Goal: Book appointment/travel/reservation

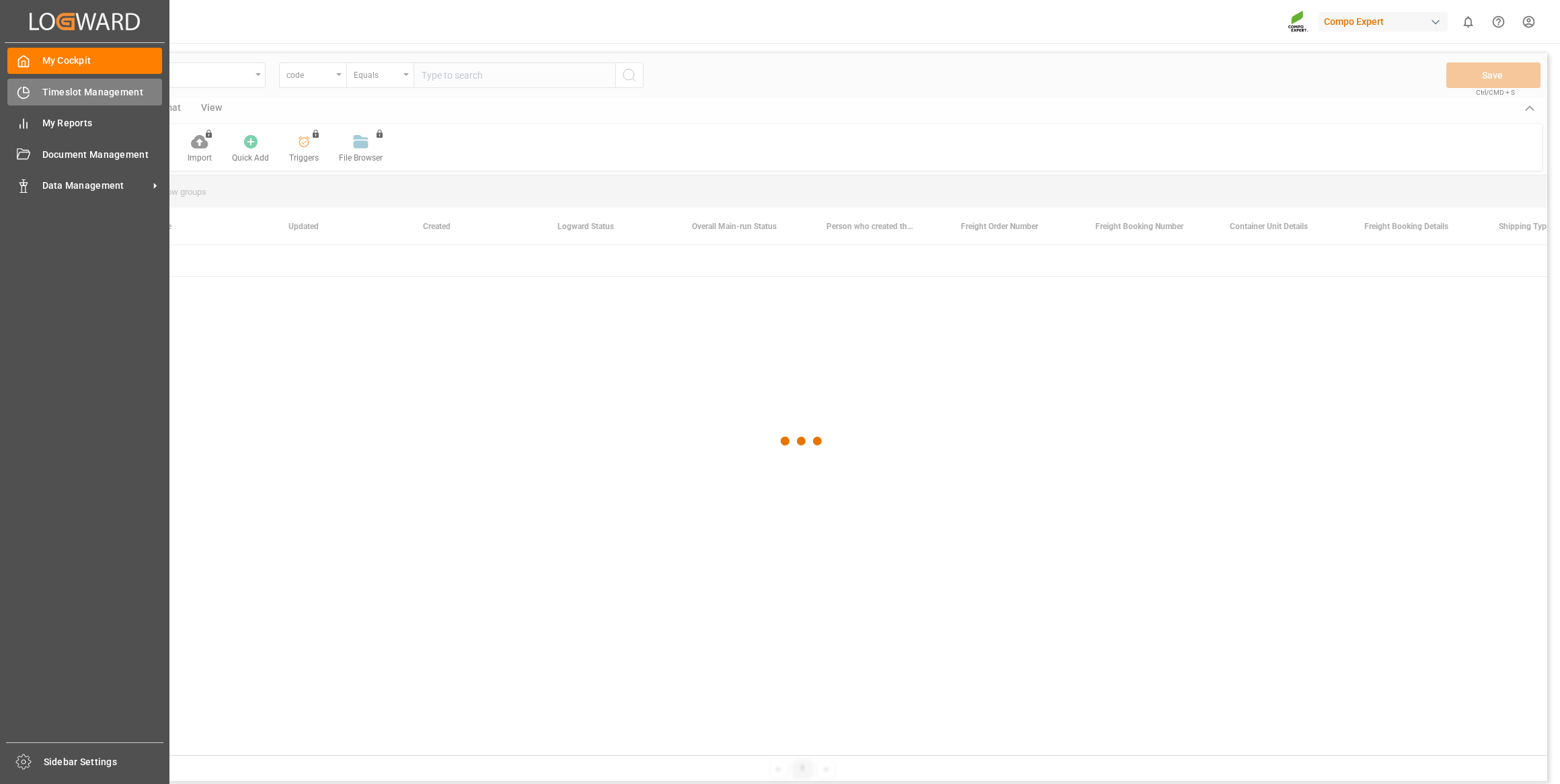
click at [59, 103] on div "Timeslot Management Timeslot Management" at bounding box center [85, 91] width 155 height 26
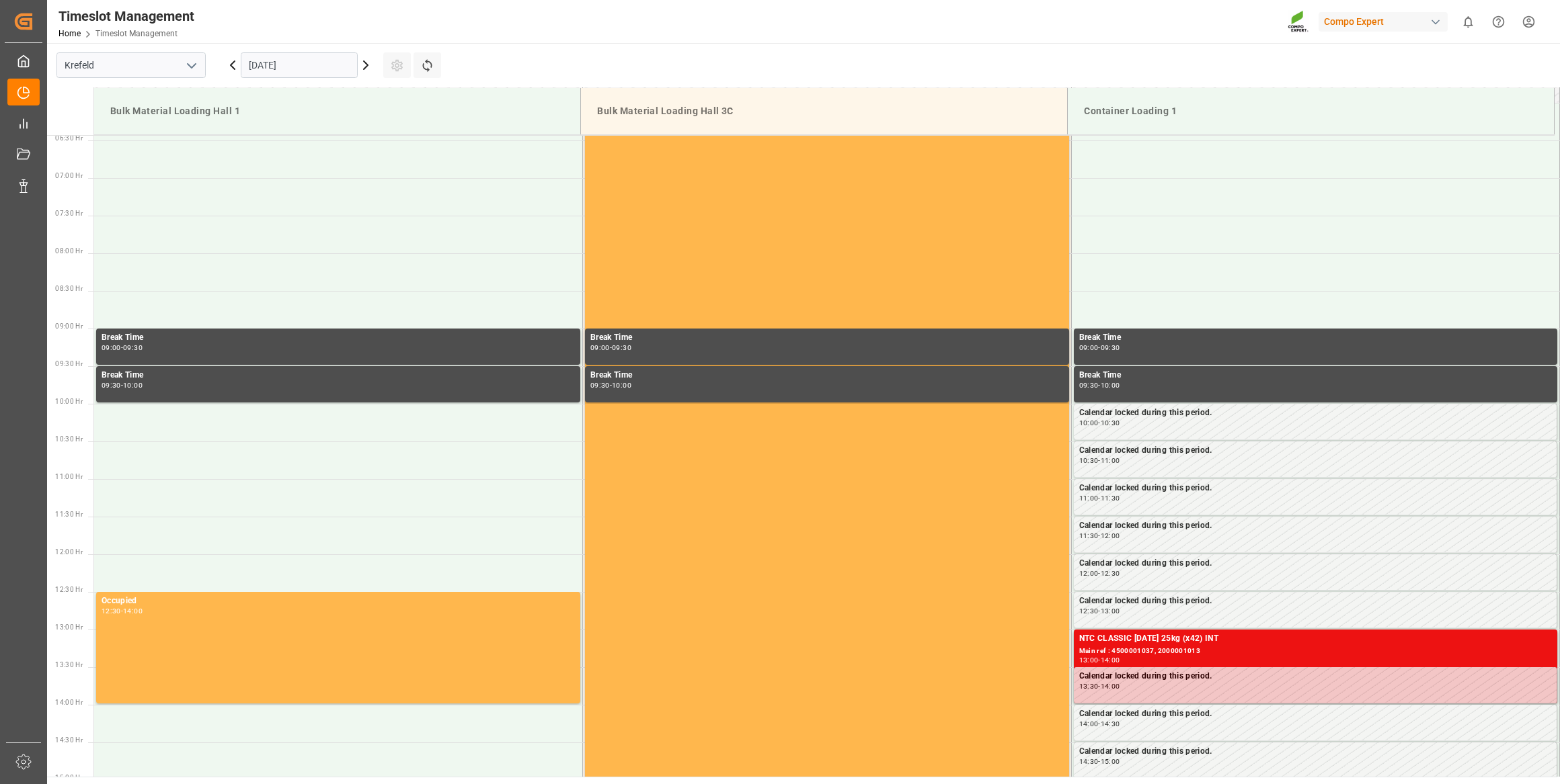
scroll to position [668, 0]
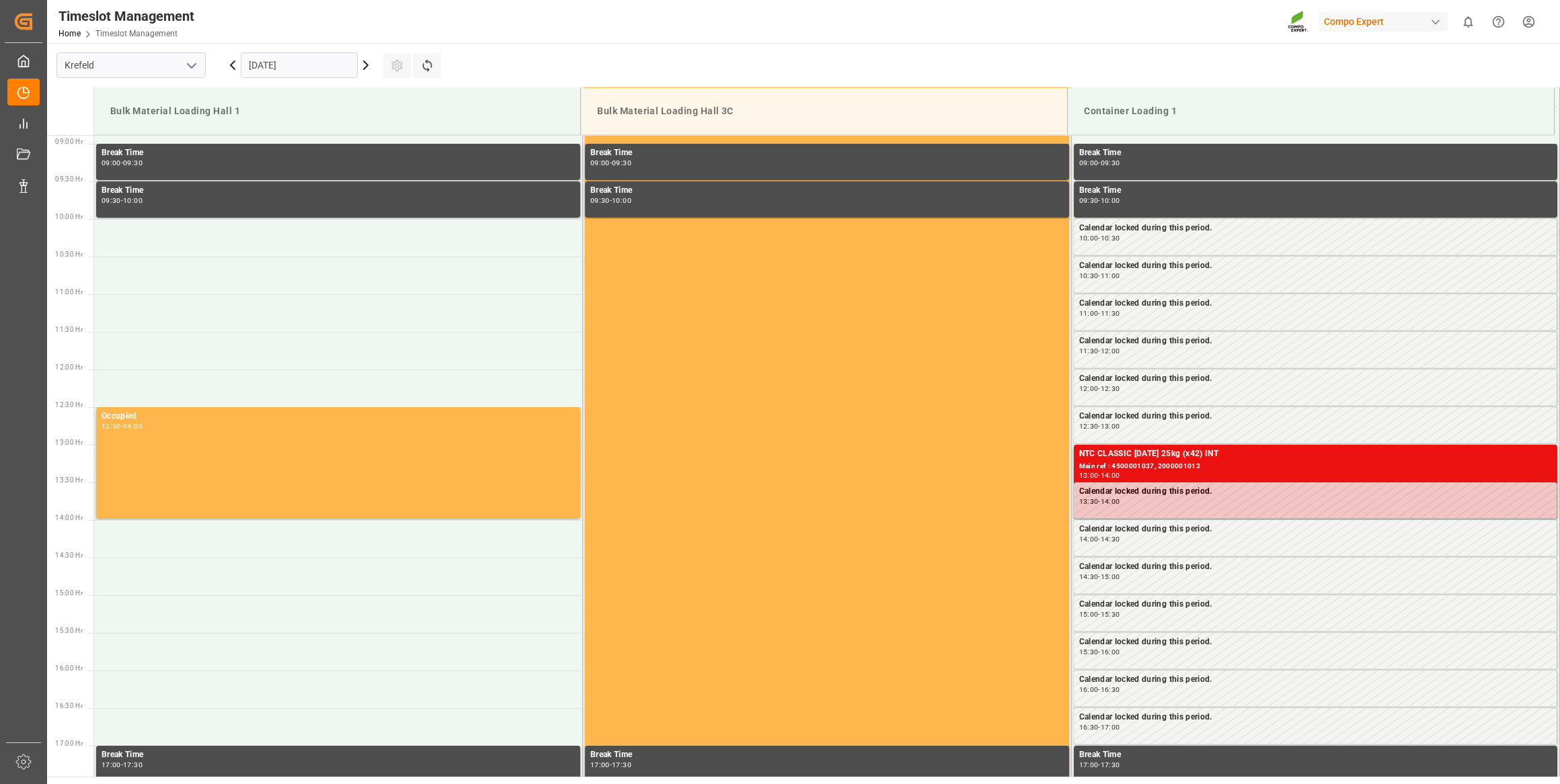
click at [288, 54] on input "[DATE]" at bounding box center [299, 65] width 117 height 25
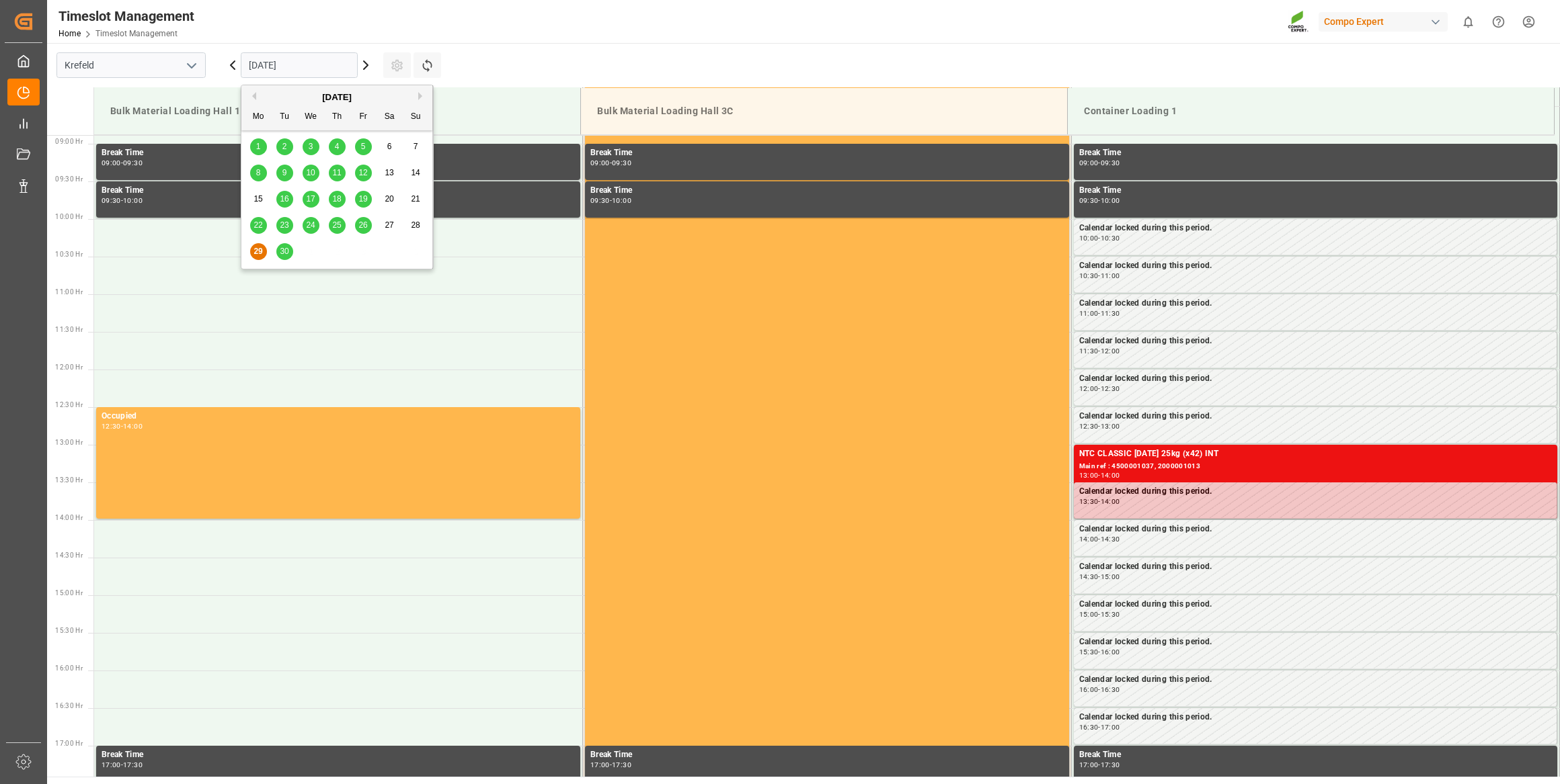
click at [339, 225] on span "25" at bounding box center [336, 225] width 9 height 10
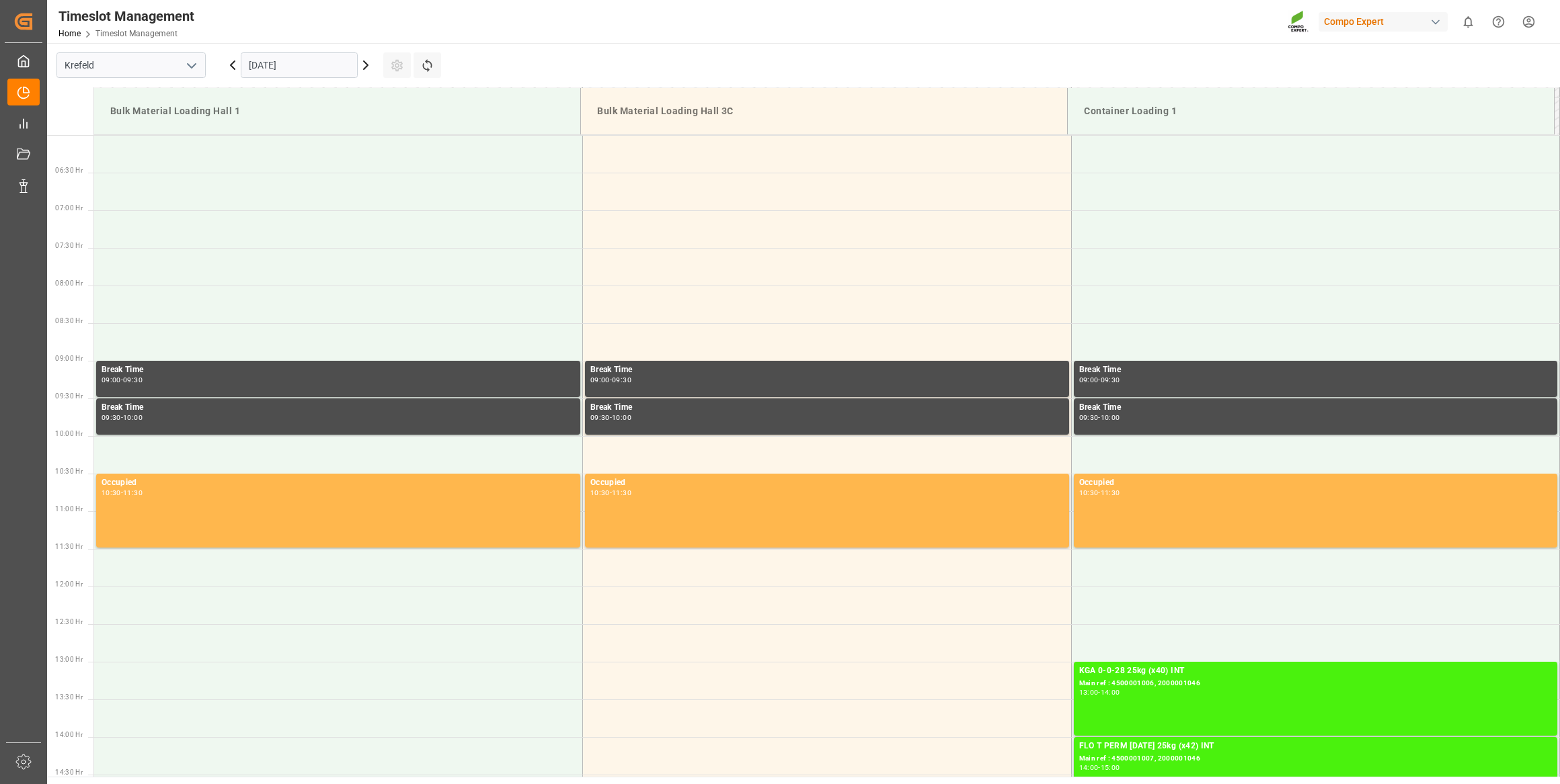
click at [312, 56] on input "[DATE]" at bounding box center [299, 65] width 117 height 25
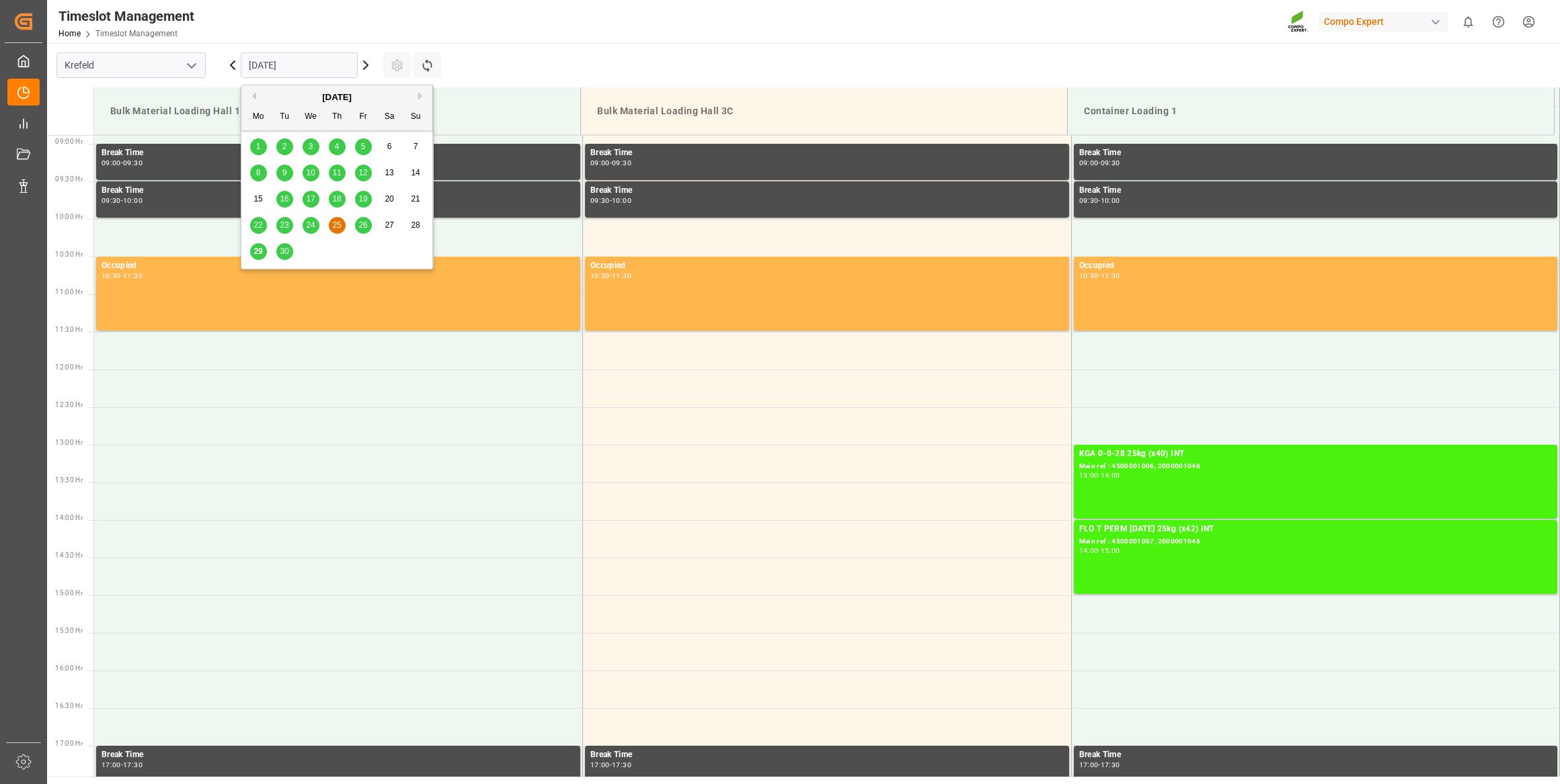
click at [367, 66] on icon at bounding box center [366, 65] width 4 height 8
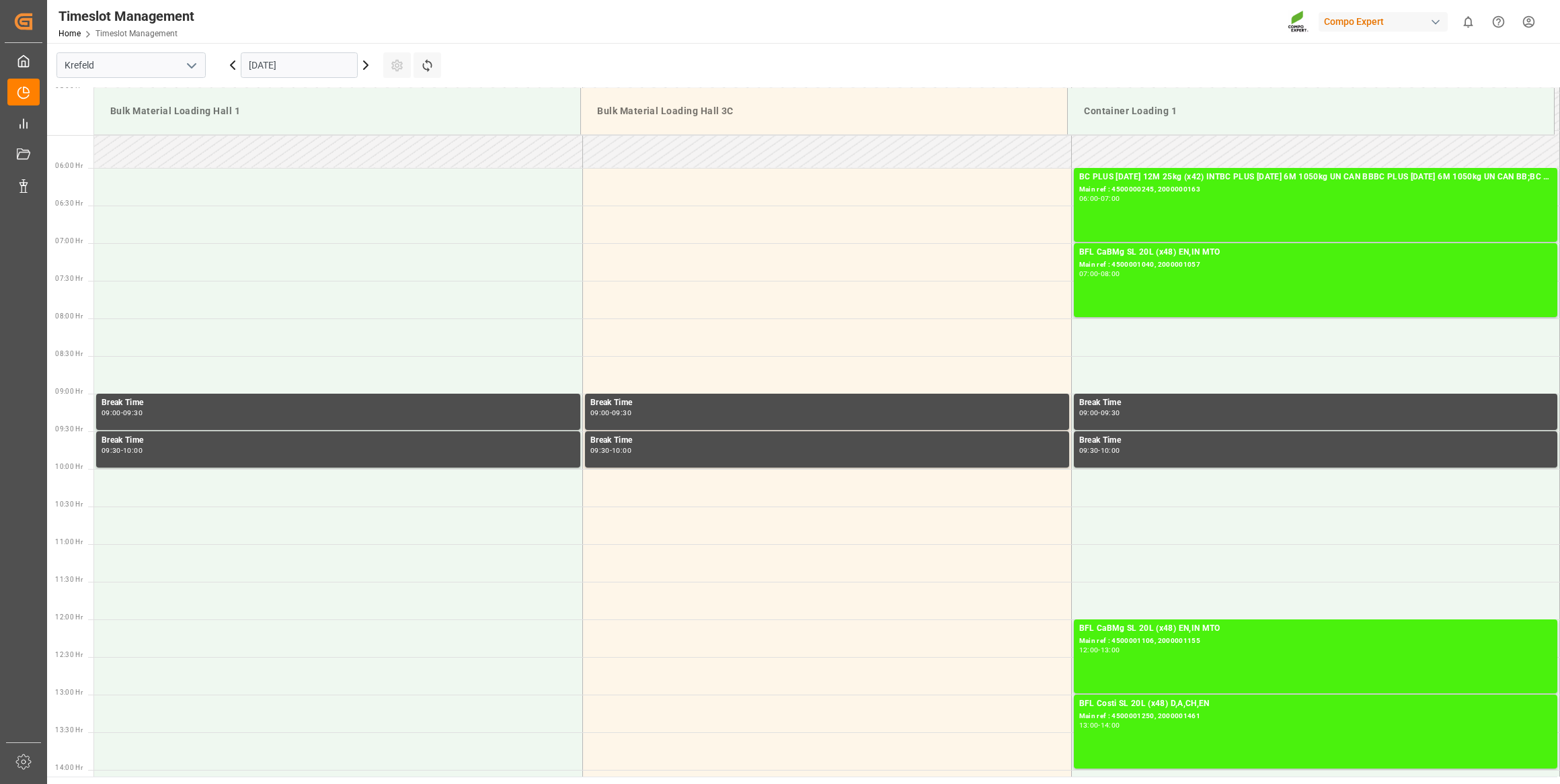
click at [305, 63] on input "[DATE]" at bounding box center [299, 65] width 117 height 25
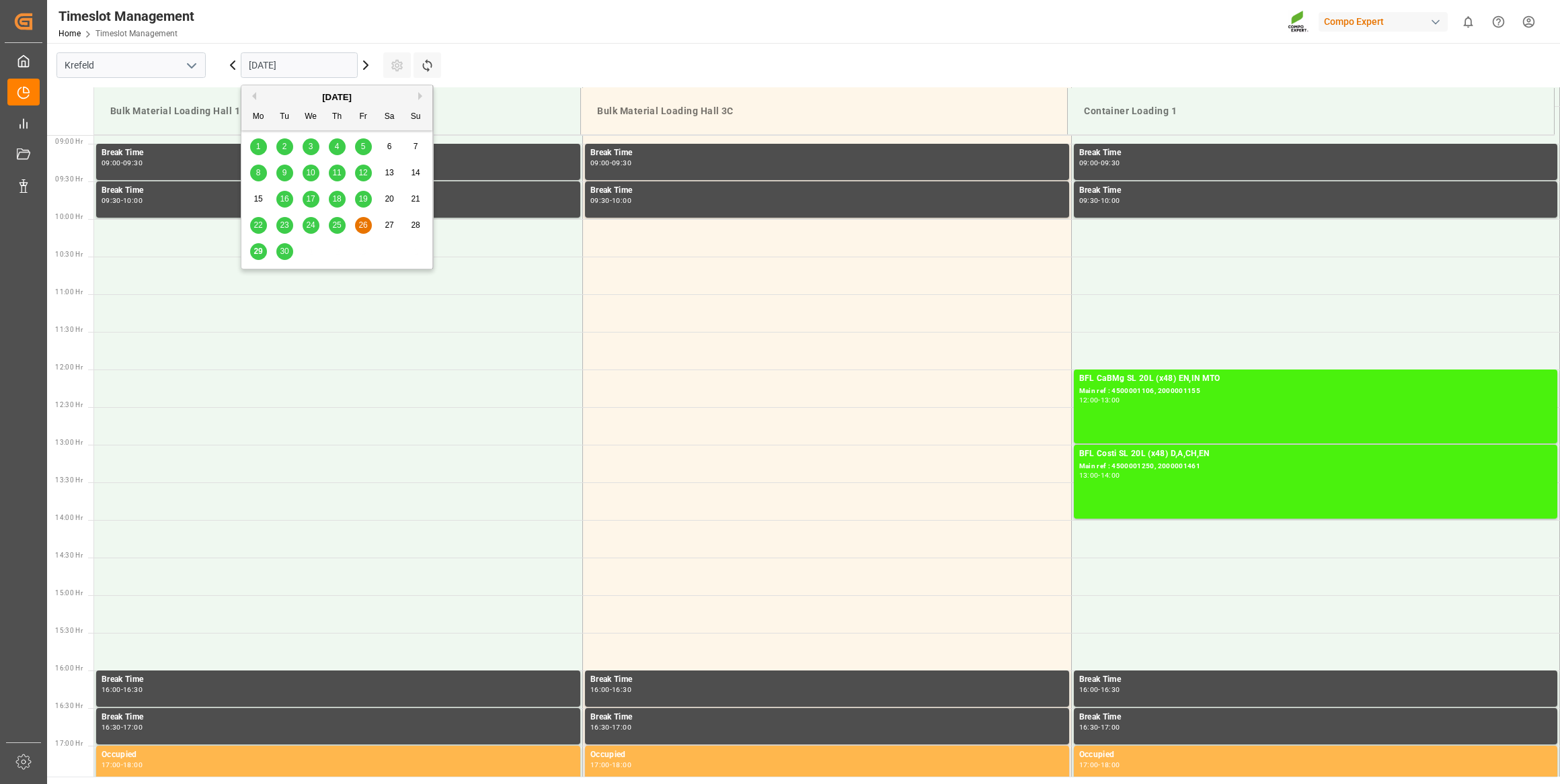
click at [420, 97] on button "Next Month" at bounding box center [423, 96] width 8 height 8
click at [319, 149] on div "29 30 1 2 3 4 5" at bounding box center [337, 146] width 184 height 26
click at [314, 147] on div "1" at bounding box center [311, 146] width 17 height 16
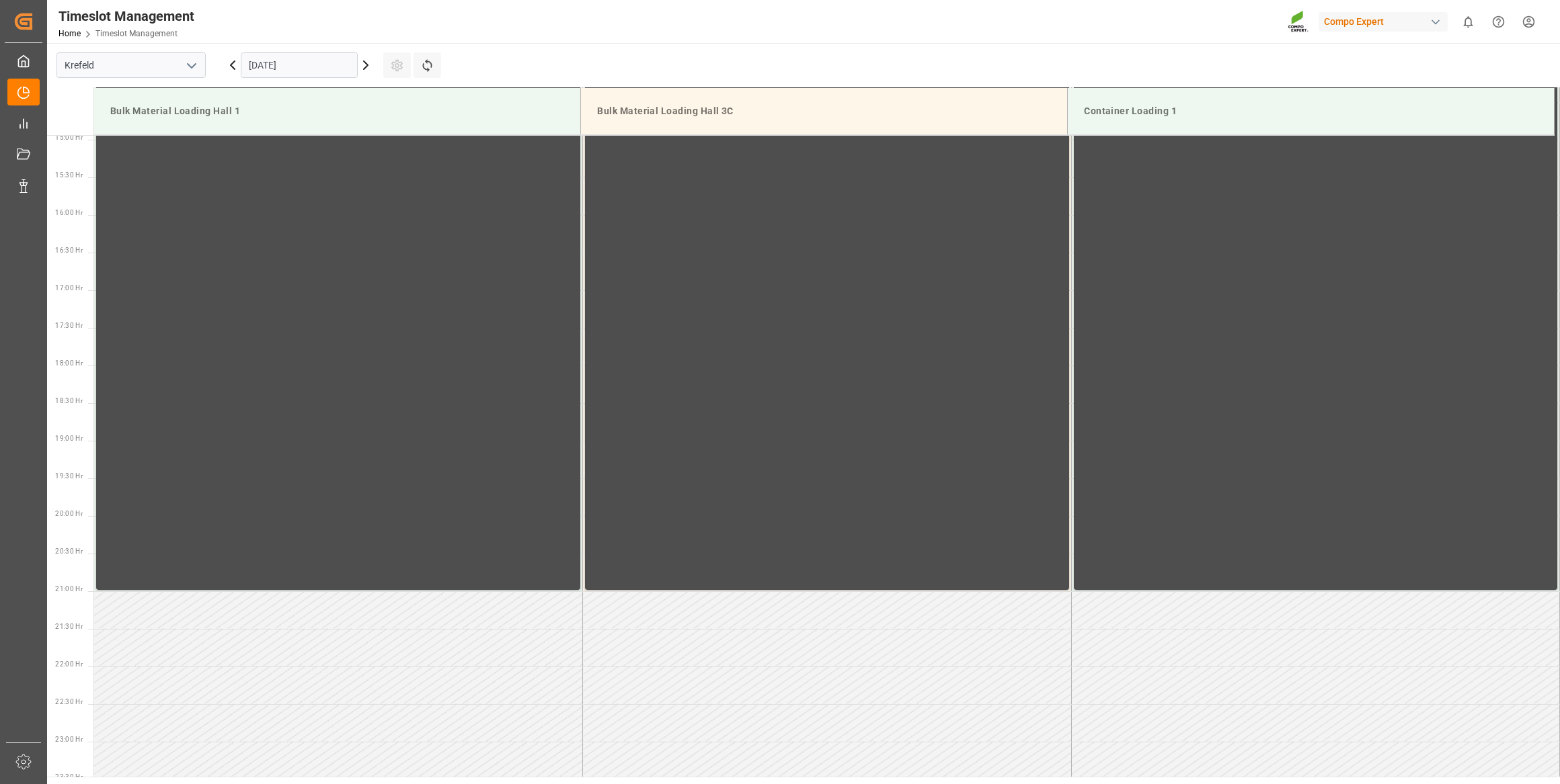
scroll to position [1102, 0]
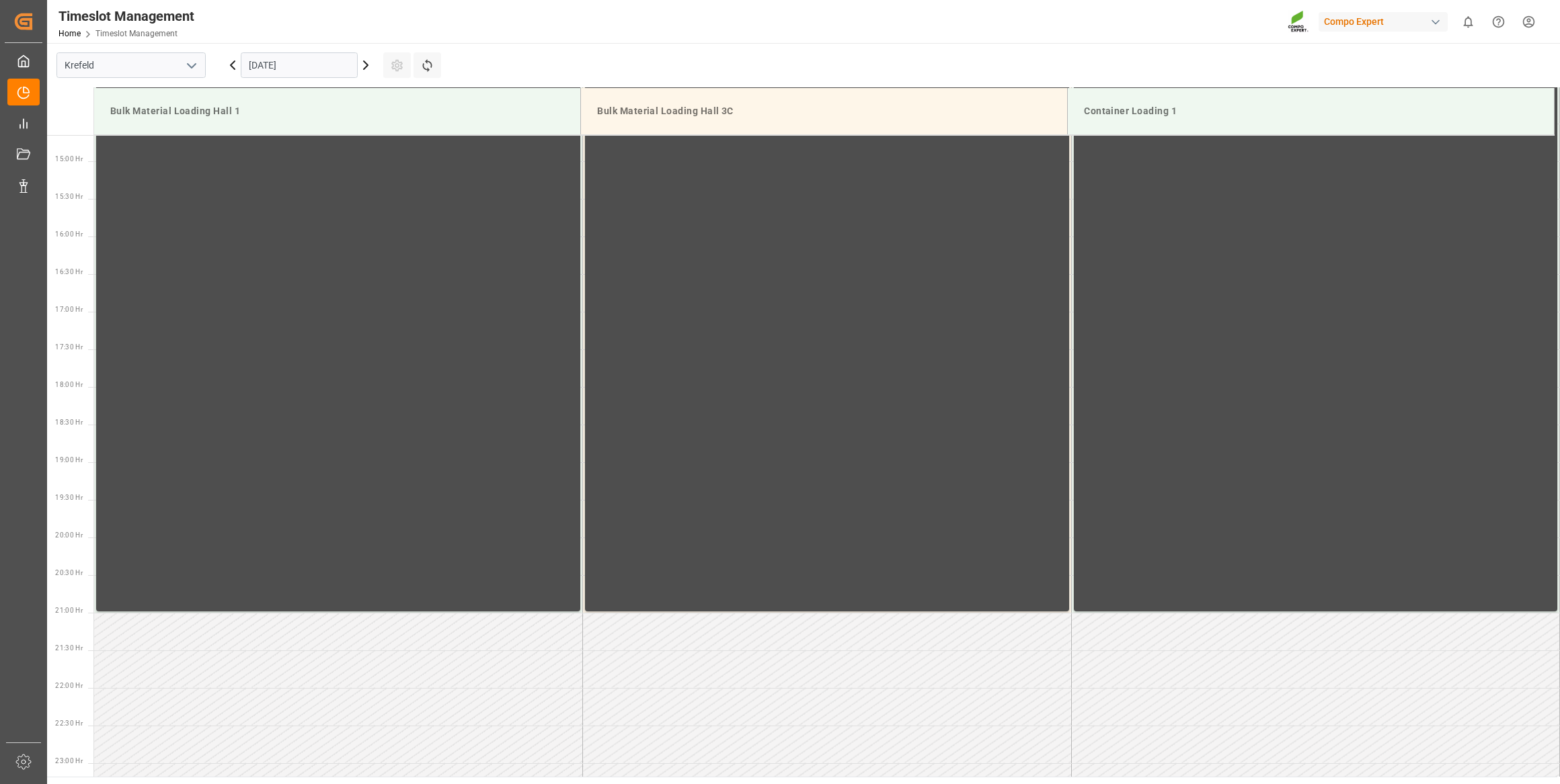
click at [363, 69] on icon at bounding box center [365, 65] width 16 height 16
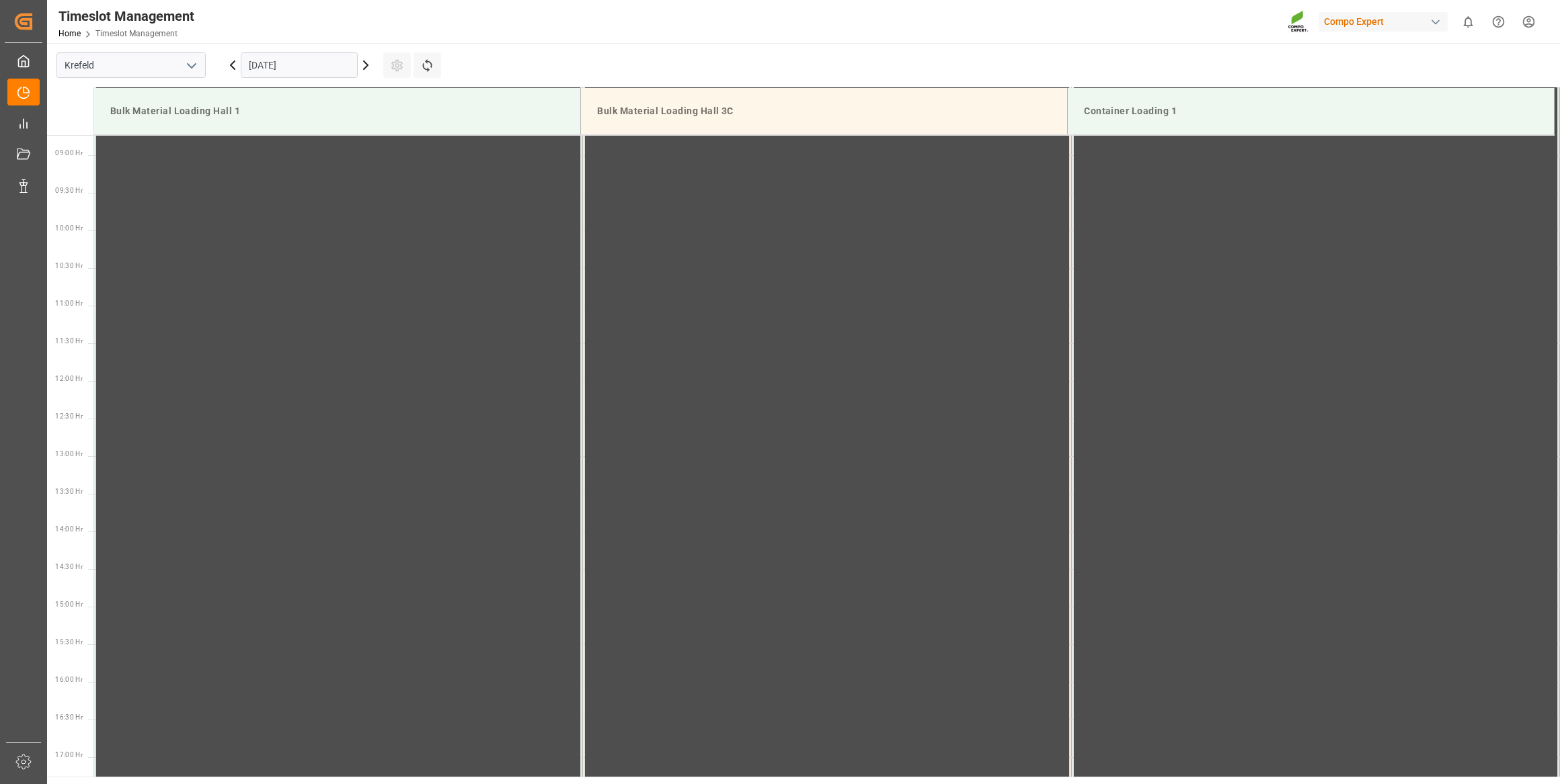
scroll to position [668, 0]
click at [363, 69] on icon at bounding box center [365, 65] width 16 height 16
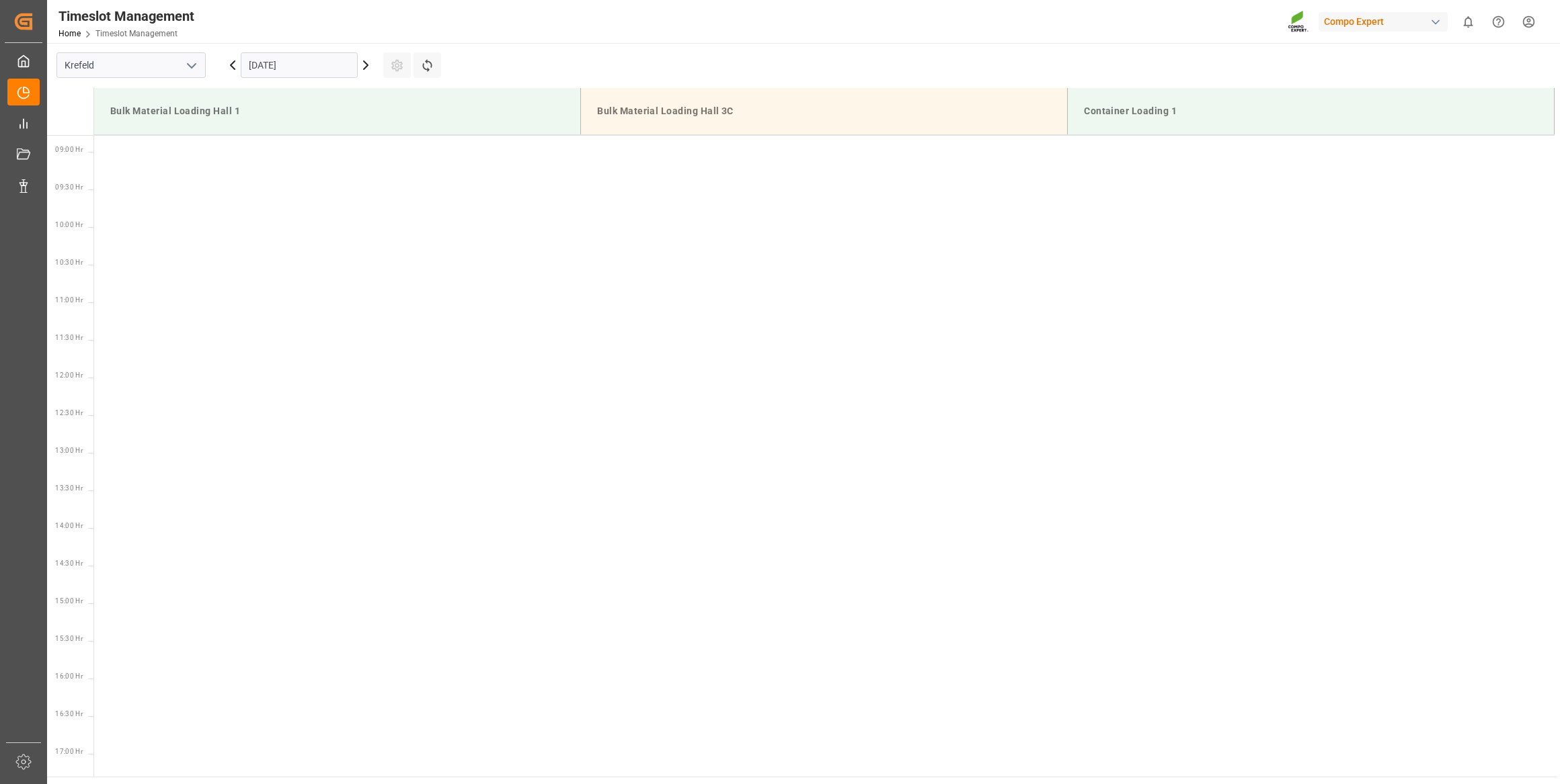
click at [310, 69] on input "[DATE]" at bounding box center [299, 65] width 117 height 25
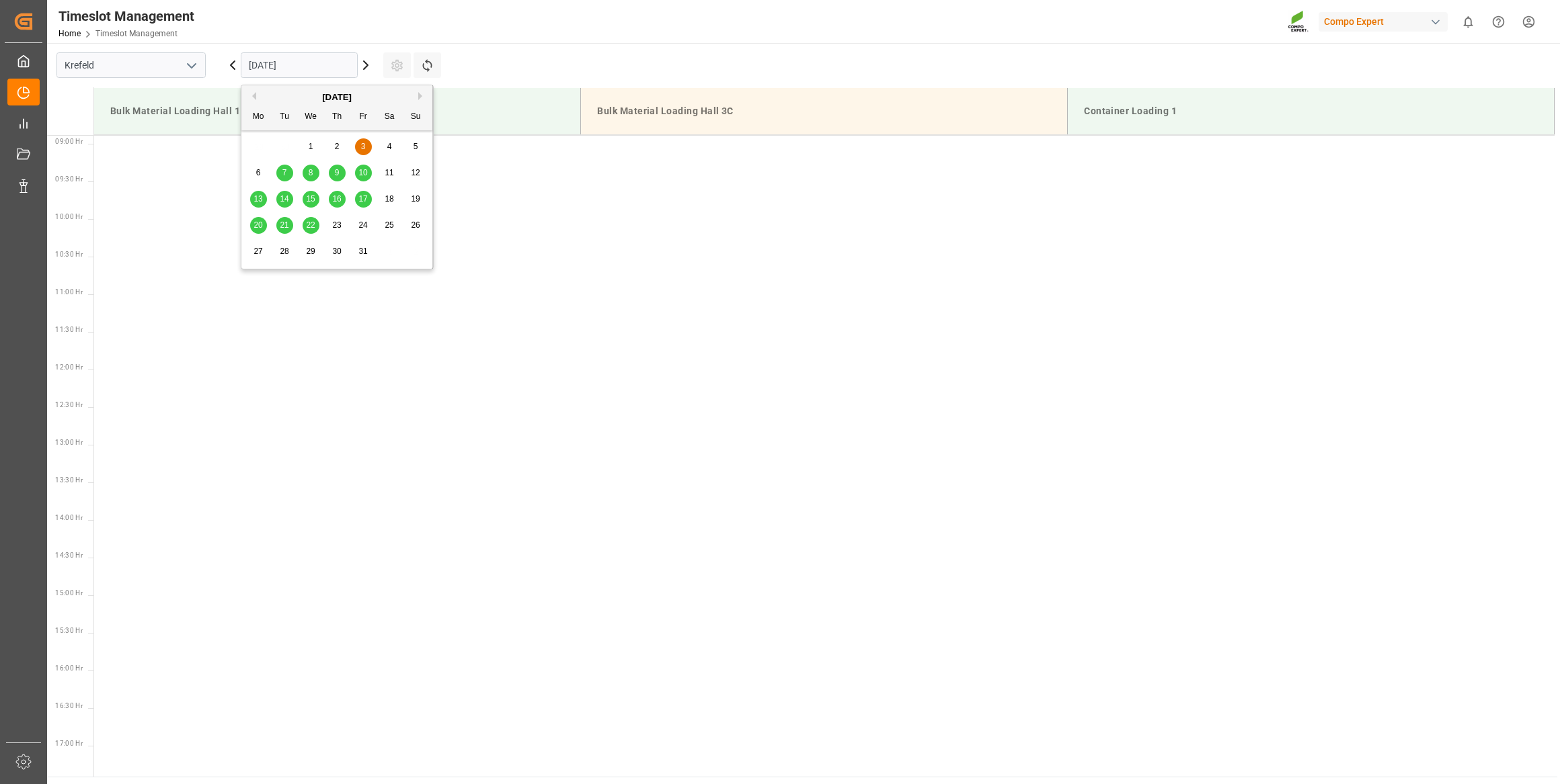
click at [266, 170] on div "6" at bounding box center [258, 173] width 17 height 16
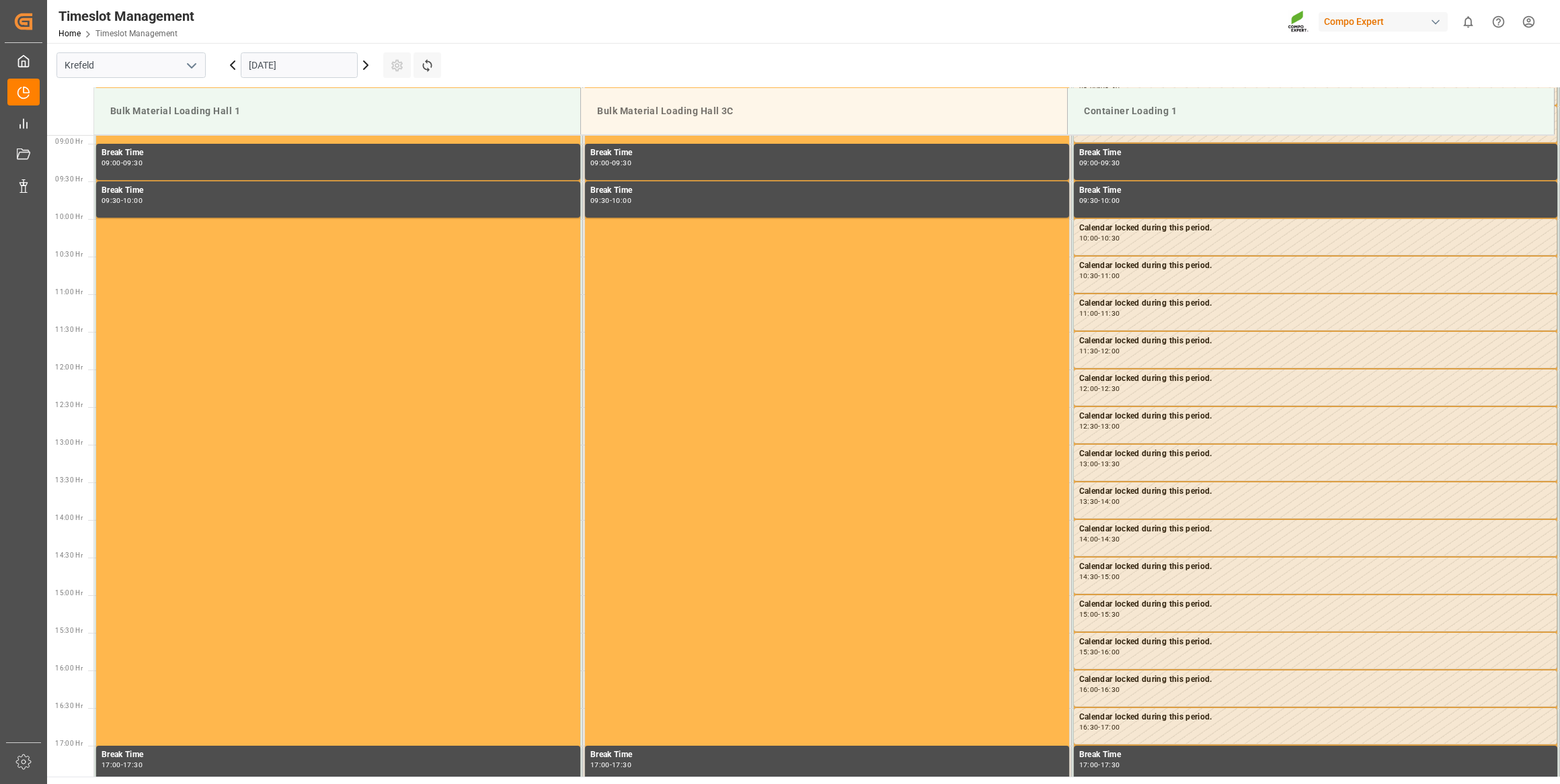
click at [320, 66] on input "[DATE]" at bounding box center [299, 65] width 117 height 25
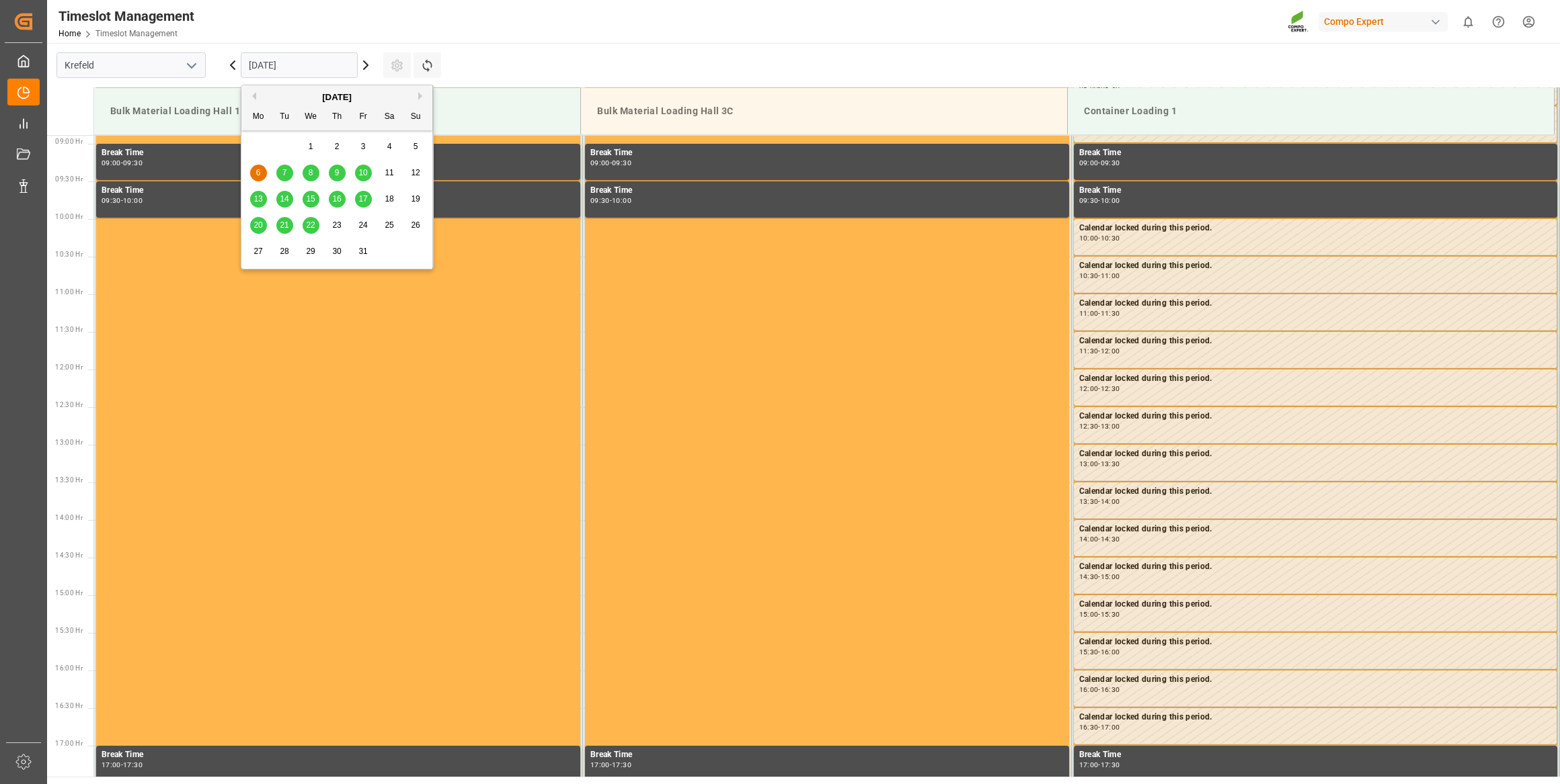
click at [285, 168] on span "7" at bounding box center [284, 173] width 5 height 10
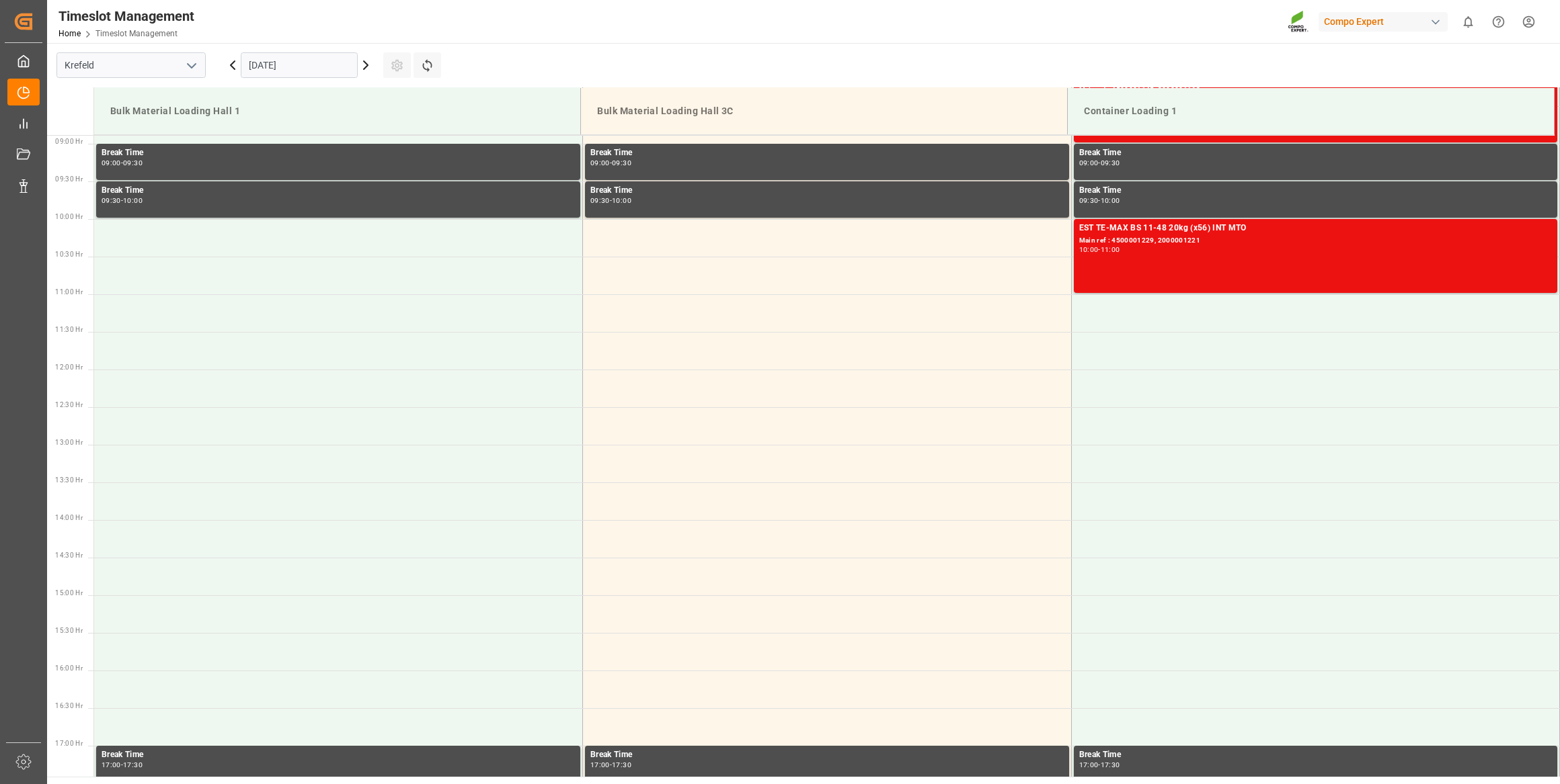
click at [297, 67] on input "[DATE]" at bounding box center [299, 65] width 117 height 25
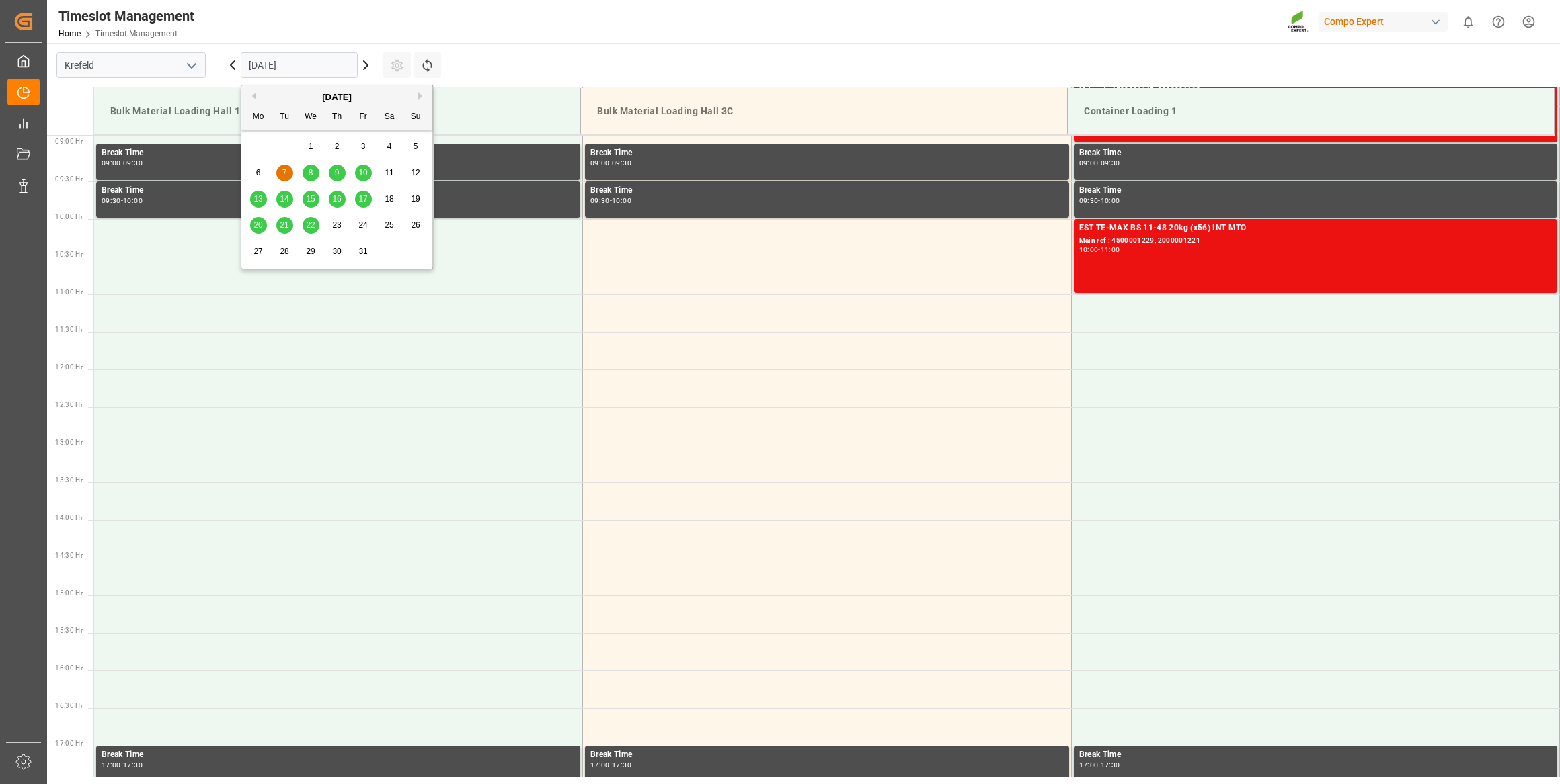
click at [308, 166] on div "8" at bounding box center [311, 173] width 17 height 16
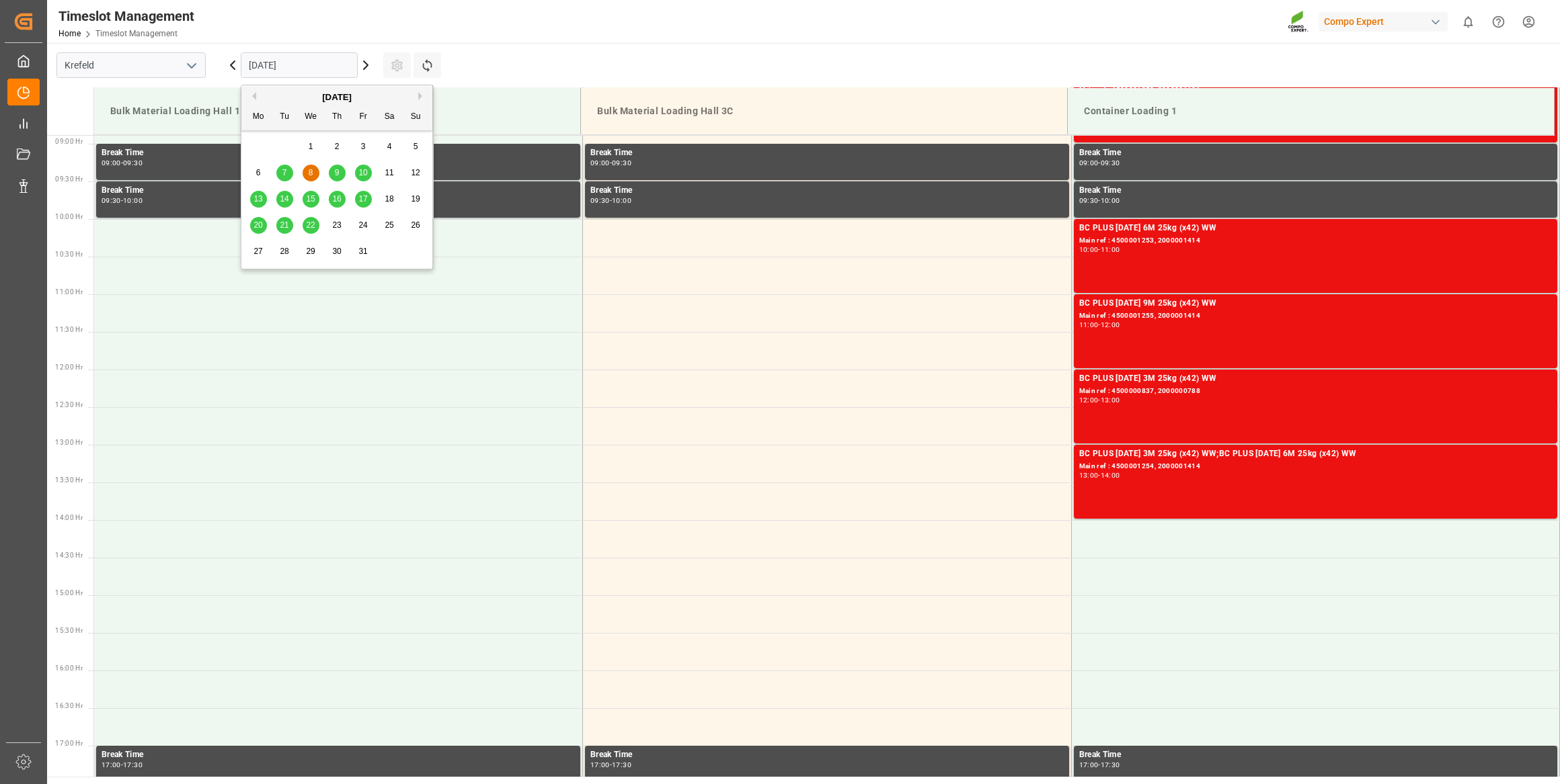
click at [326, 61] on input "[DATE]" at bounding box center [299, 65] width 117 height 25
click at [339, 163] on div "6 7 8 9 10 11 12" at bounding box center [337, 173] width 184 height 26
click at [339, 167] on div "9" at bounding box center [337, 173] width 17 height 16
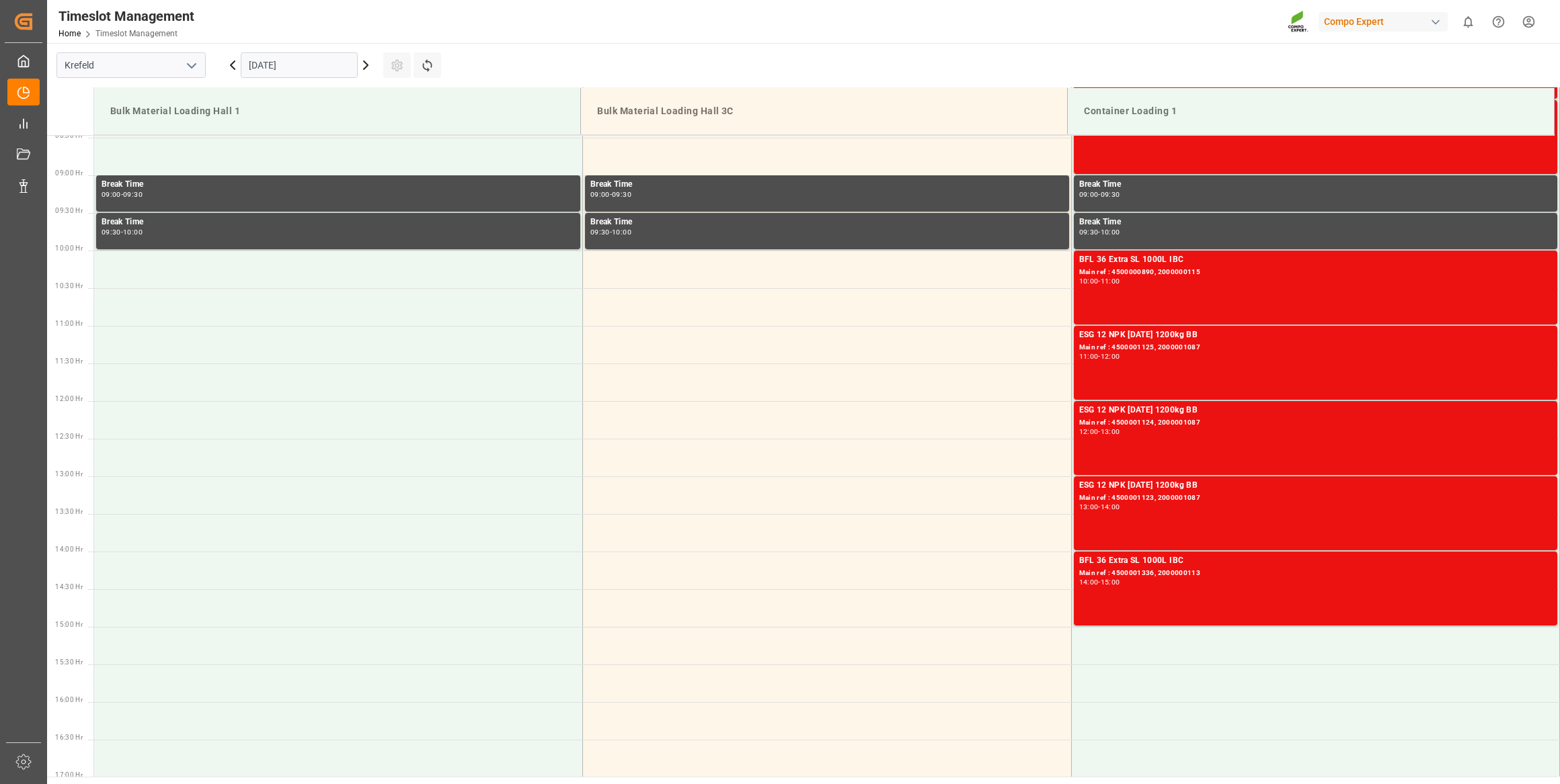
click at [316, 64] on input "[DATE]" at bounding box center [299, 65] width 117 height 25
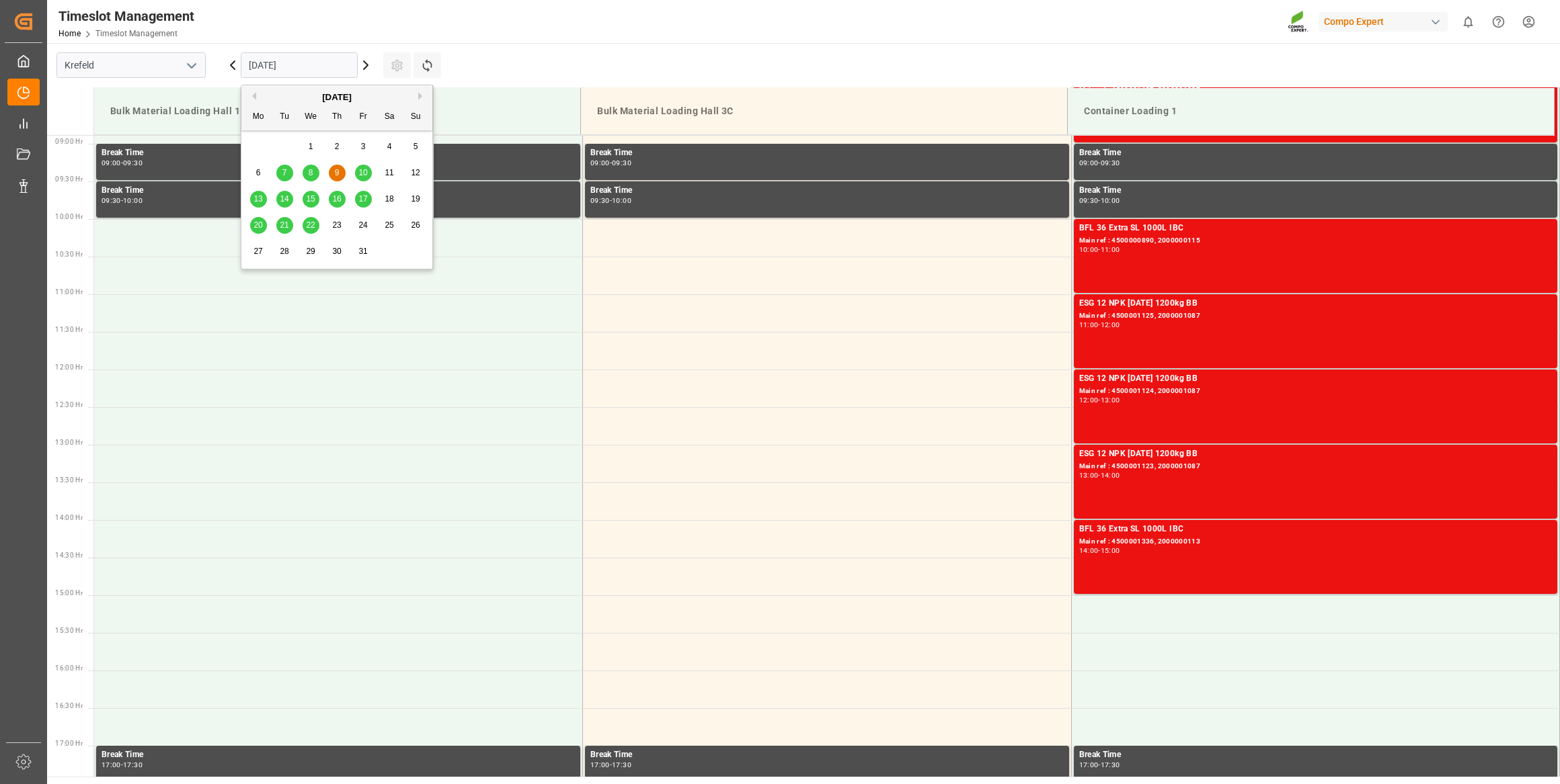
click at [363, 168] on span "10" at bounding box center [363, 173] width 9 height 10
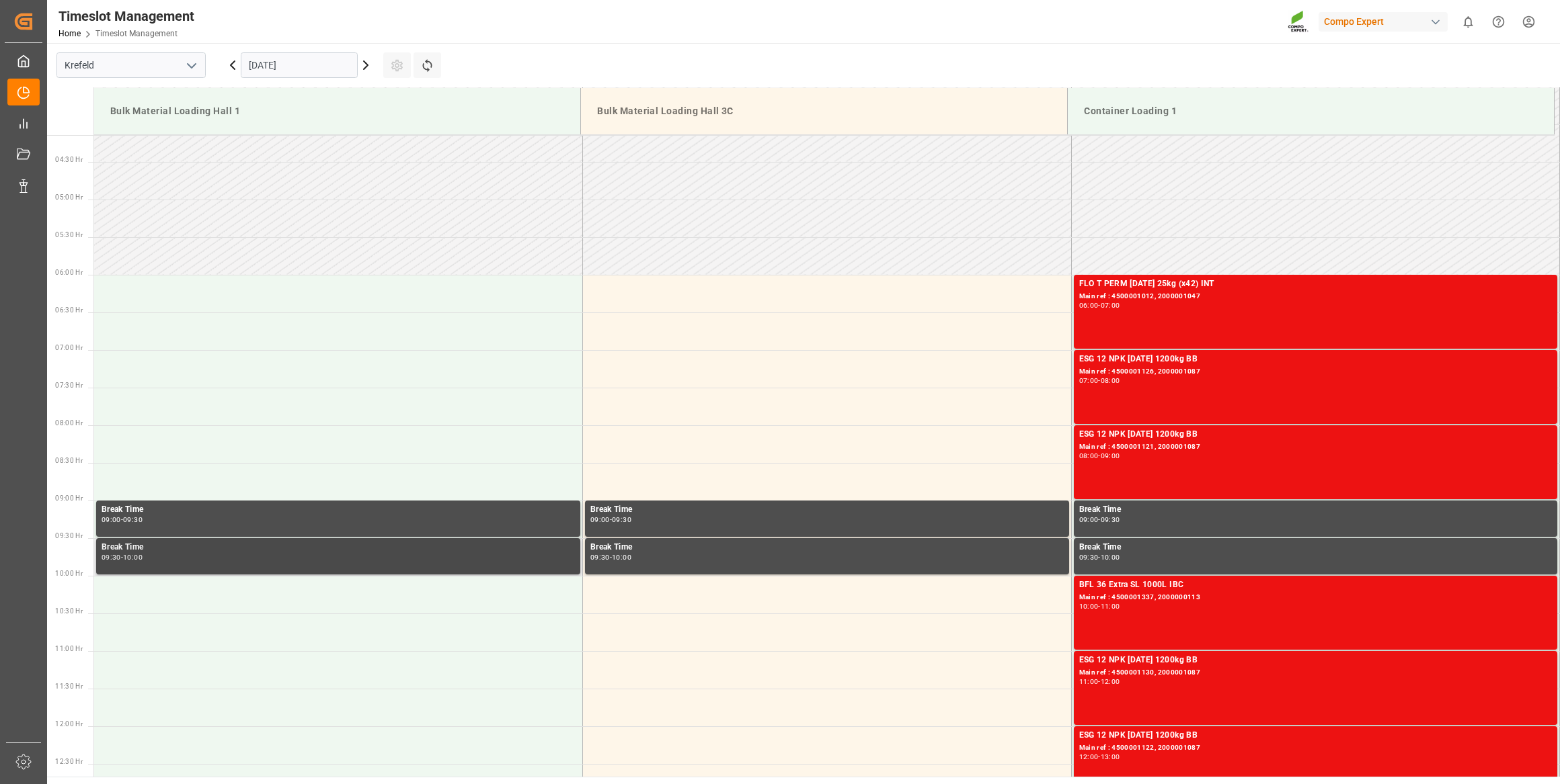
scroll to position [549, 0]
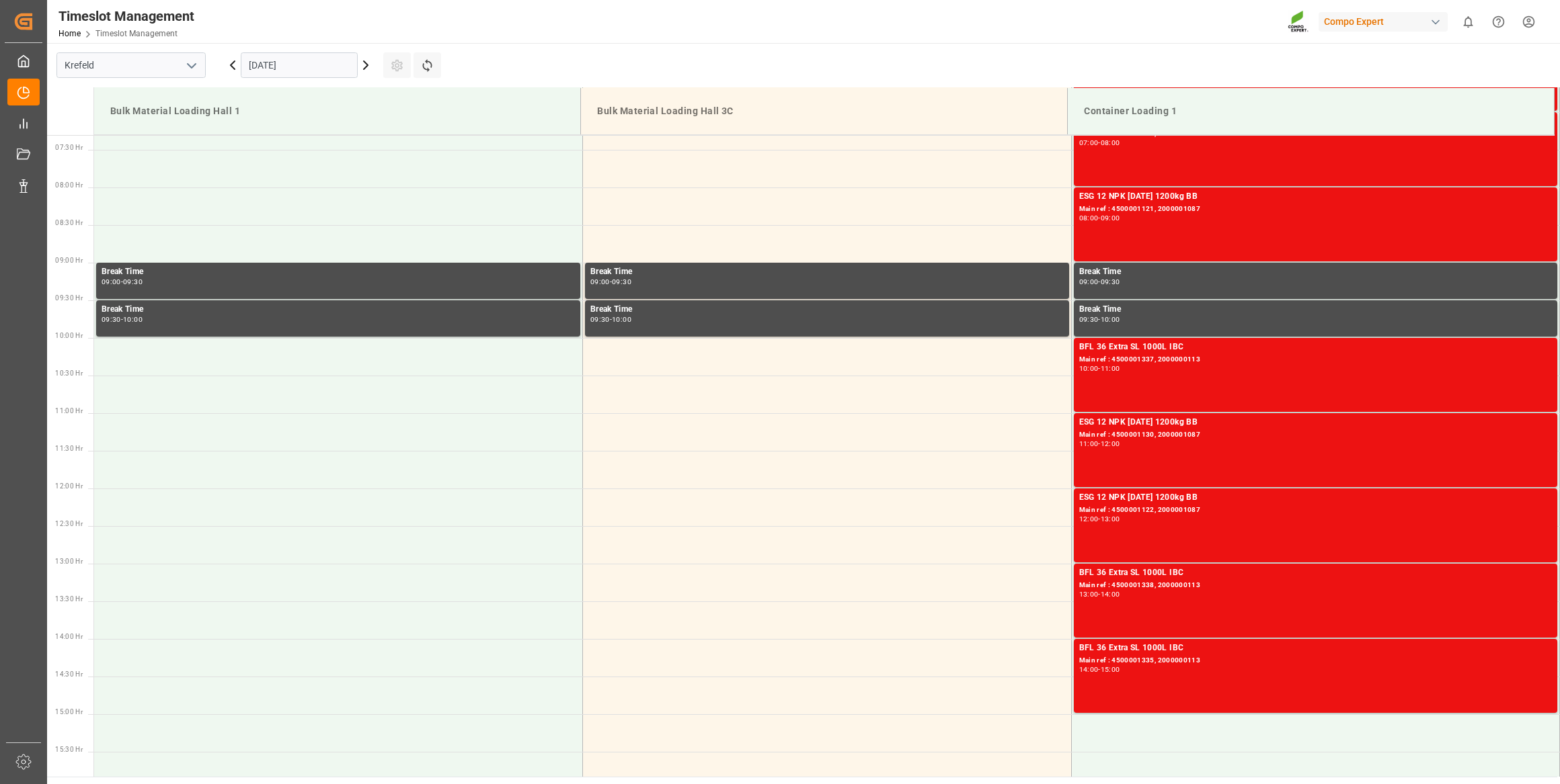
click at [323, 68] on input "[DATE]" at bounding box center [299, 65] width 117 height 25
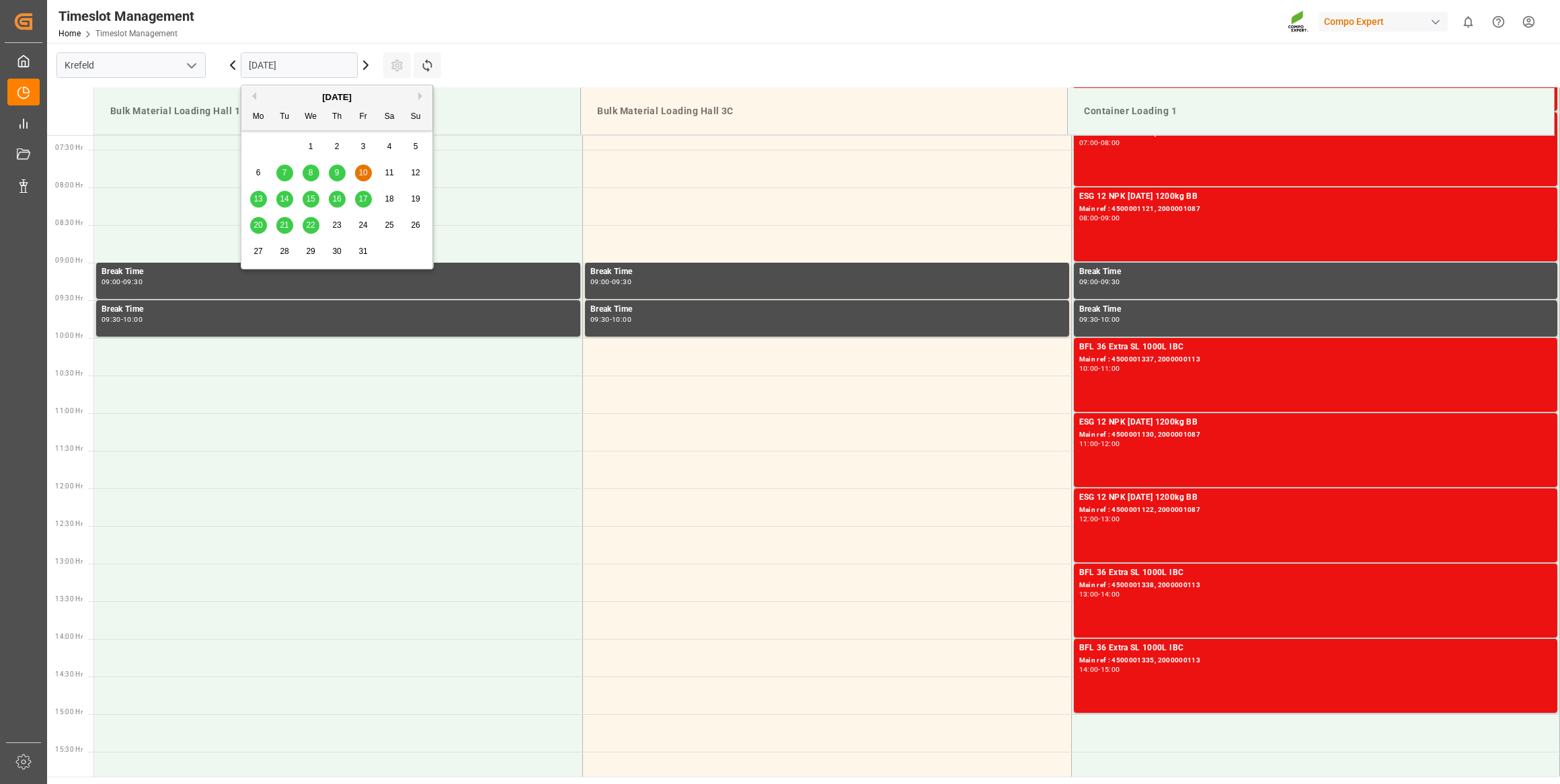
click at [342, 176] on div "9" at bounding box center [337, 173] width 17 height 16
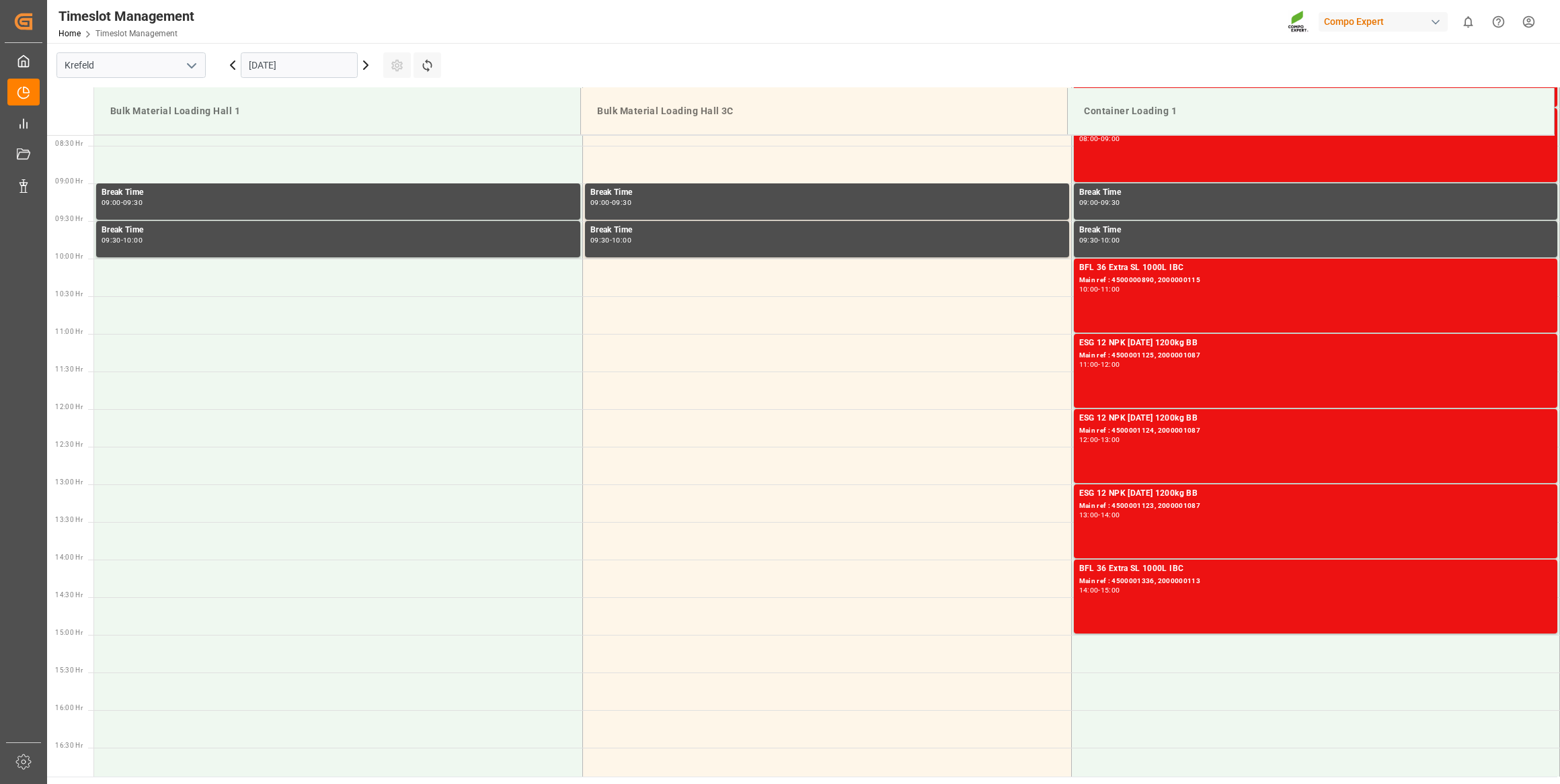
scroll to position [607, 0]
